Goal: Information Seeking & Learning: Understand process/instructions

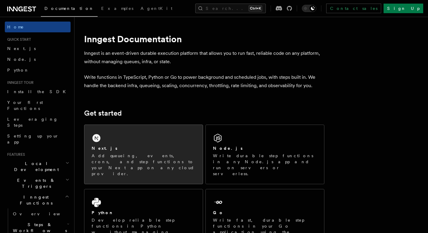
click at [142, 149] on div "Next.js" at bounding box center [144, 149] width 104 height 6
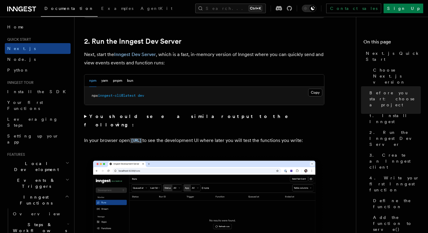
scroll to position [411, 0]
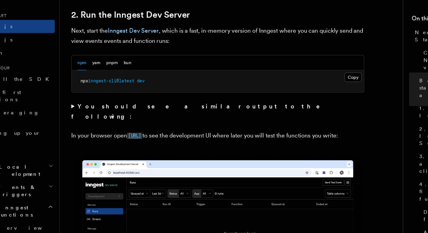
click at [142, 136] on code "[URL]" at bounding box center [136, 138] width 13 height 5
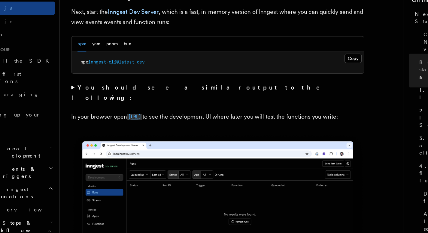
scroll to position [411, 0]
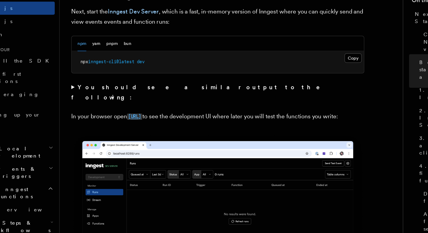
drag, startPoint x: 178, startPoint y: 129, endPoint x: 130, endPoint y: 128, distance: 48.1
click at [130, 134] on p "In your browser open [URL] to see the development UI where later you will test …" at bounding box center [204, 138] width 240 height 9
copy code "[URL]"
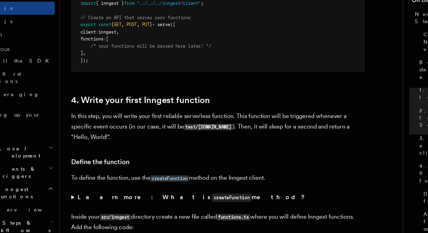
scroll to position [873, 0]
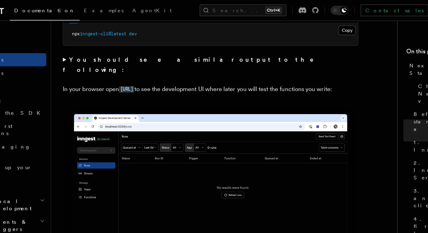
scroll to position [476, 0]
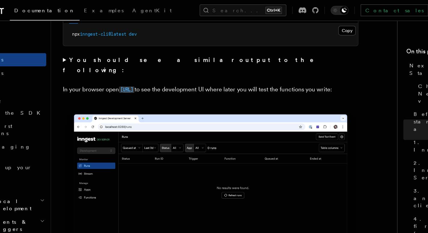
click at [140, 71] on code "[URL]" at bounding box center [136, 73] width 13 height 5
